Goal: Task Accomplishment & Management: Use online tool/utility

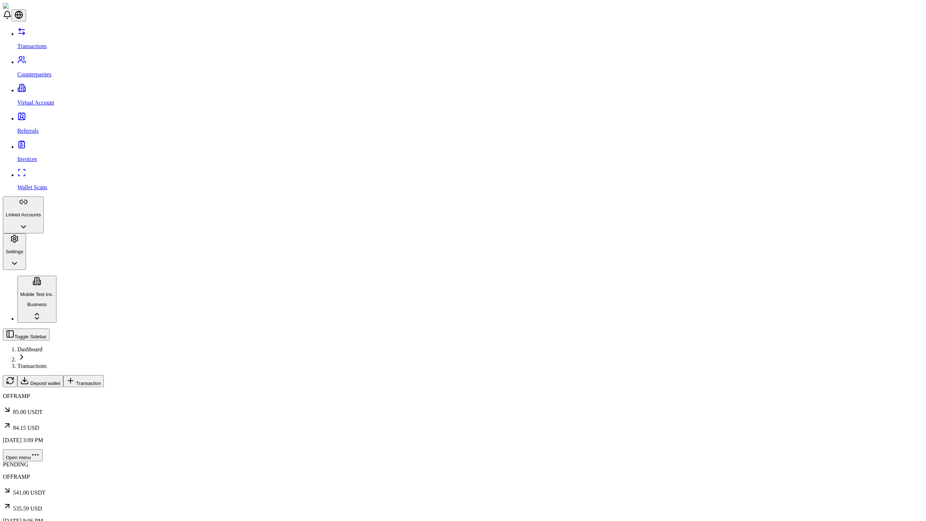
click at [41, 212] on p "Linked Accounts" at bounding box center [23, 214] width 35 height 5
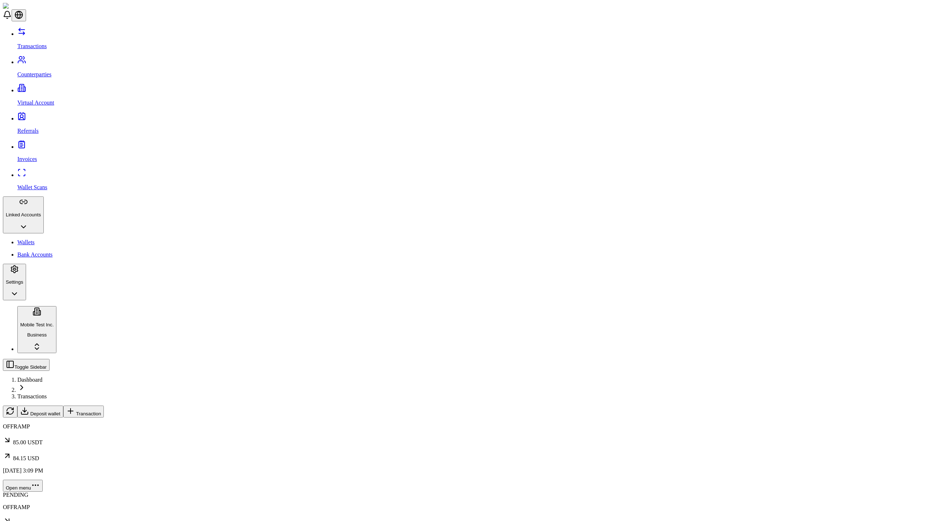
click at [47, 239] on link "Wallets" at bounding box center [470, 242] width 906 height 7
click at [38, 428] on span "Link Wallet" at bounding box center [26, 430] width 24 height 5
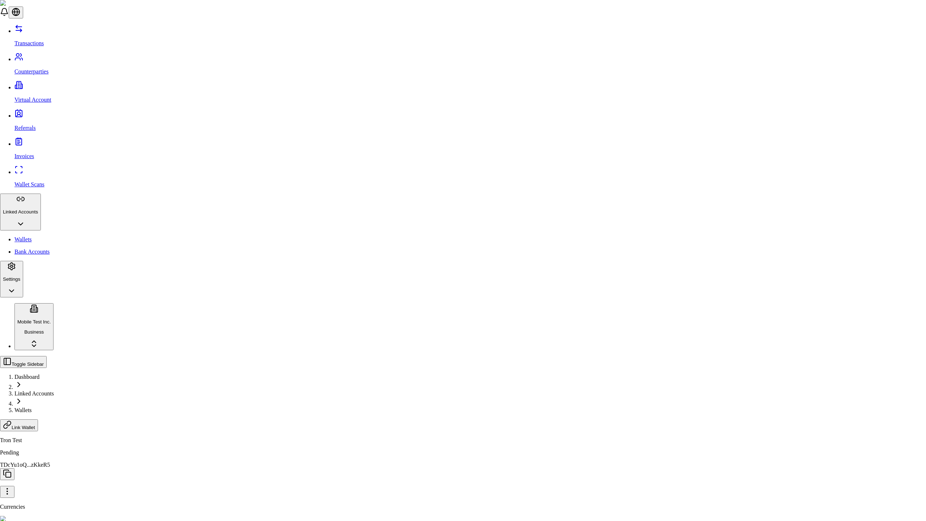
type input "********"
click at [421, 276] on div "Tether (USDT)" at bounding box center [399, 272] width 45 height 7
click at [421, 286] on div "Tether (USDT)" at bounding box center [399, 277] width 45 height 17
click at [421, 277] on div "Tron (TRX)" at bounding box center [399, 274] width 45 height 7
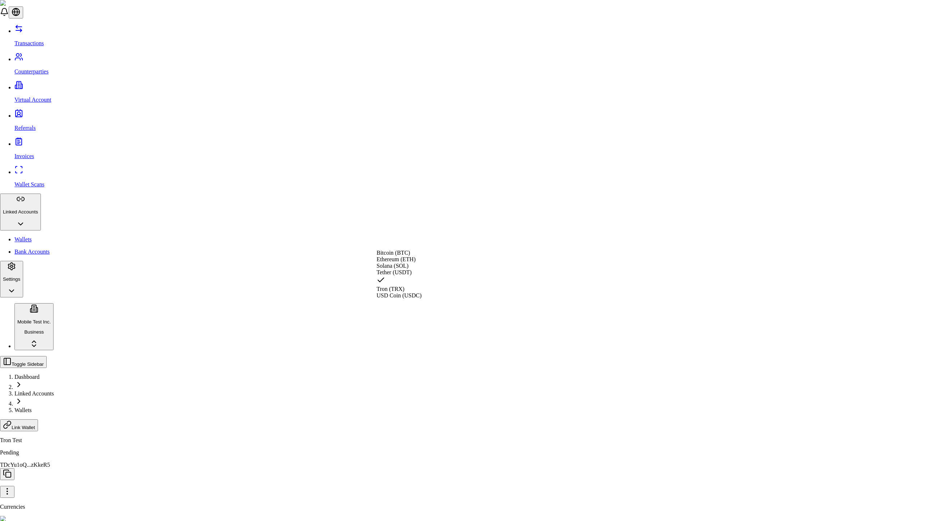
click at [421, 276] on div "Tether (USDT)" at bounding box center [399, 272] width 45 height 7
click at [421, 286] on div "Tether (USDT)" at bounding box center [399, 277] width 45 height 17
